Goal: Check status: Check status

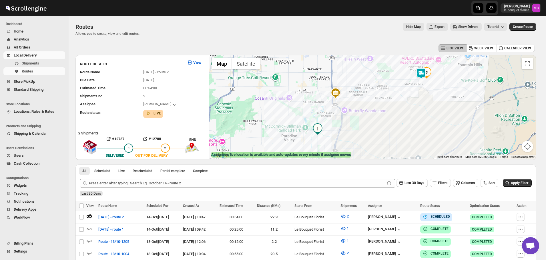
scroll to position [365, 0]
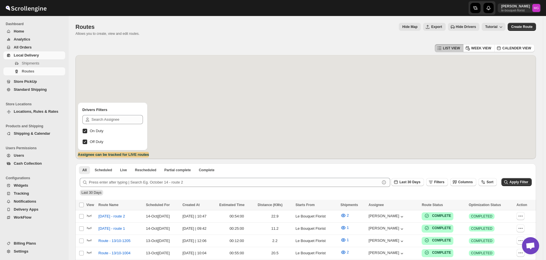
scroll to position [365, 0]
click at [36, 62] on span "Shipments" at bounding box center [30, 63] width 17 height 4
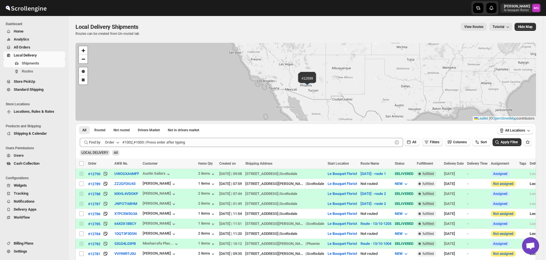
click at [430, 139] on button "Filters" at bounding box center [432, 142] width 21 height 8
click at [434, 163] on span "Add Filter" at bounding box center [436, 165] width 15 height 5
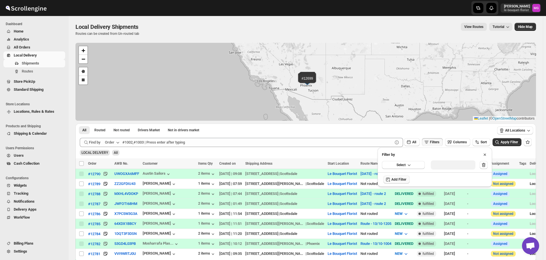
click at [408, 161] on div "Select" at bounding box center [434, 165] width 114 height 15
click at [388, 165] on button "Select" at bounding box center [403, 165] width 43 height 8
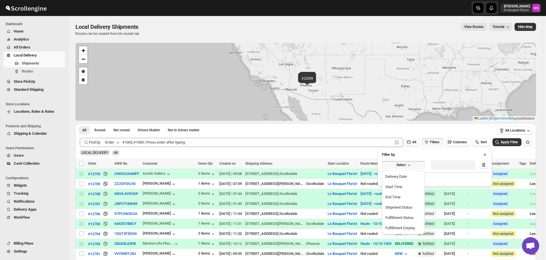
click at [391, 177] on div "Delivery Date" at bounding box center [395, 177] width 21 height 6
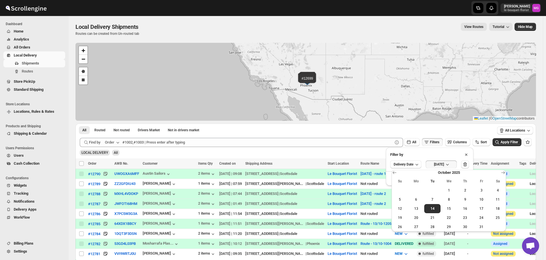
click at [413, 214] on button "20" at bounding box center [416, 217] width 16 height 9
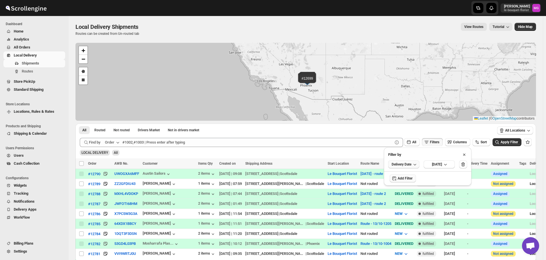
click at [411, 164] on span "Delivery Date" at bounding box center [401, 164] width 20 height 5
click at [442, 163] on span "[DATE]" at bounding box center [437, 164] width 10 height 5
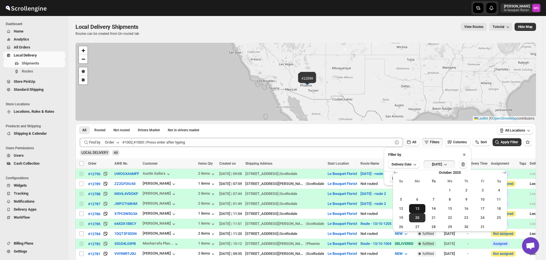
click at [418, 208] on span "13" at bounding box center [417, 209] width 12 height 5
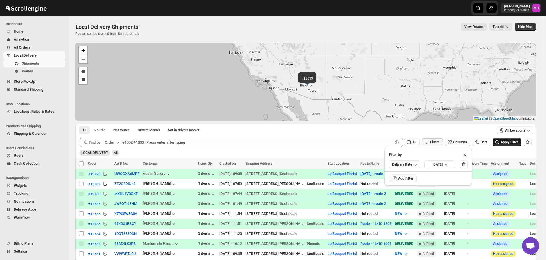
click at [510, 145] on button "Apply Filter" at bounding box center [506, 142] width 29 height 8
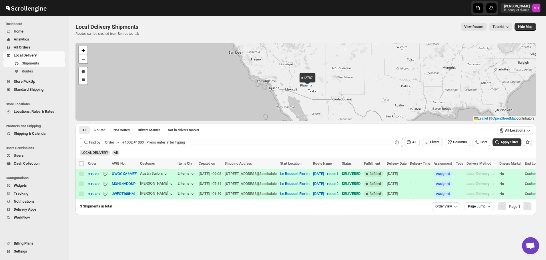
click at [436, 144] on span "Filters" at bounding box center [434, 142] width 9 height 4
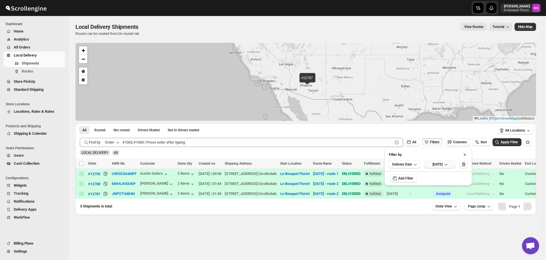
click at [438, 164] on span "[DATE]" at bounding box center [437, 164] width 10 height 5
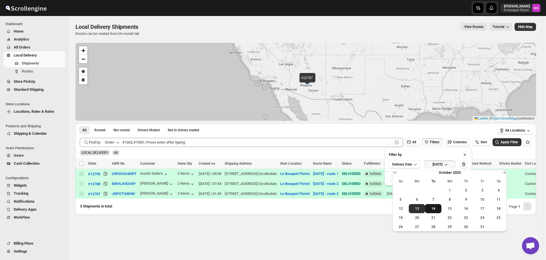
click at [433, 213] on button "14" at bounding box center [433, 208] width 16 height 9
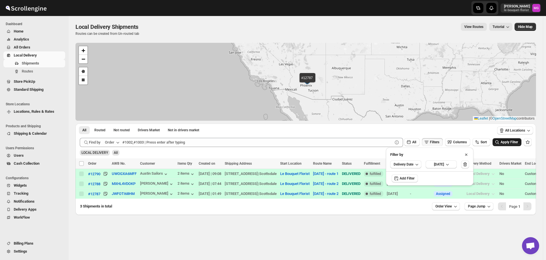
click at [516, 142] on span "Apply Filter" at bounding box center [508, 142] width 17 height 4
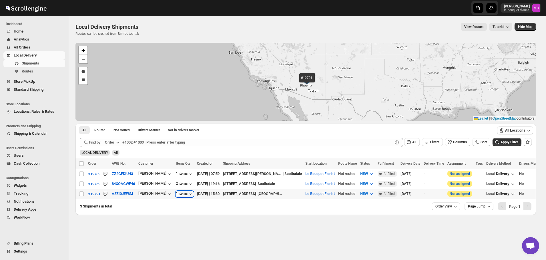
click at [188, 195] on icon "button" at bounding box center [191, 194] width 6 height 6
